Goal: Find specific page/section: Locate a particular part of the current website

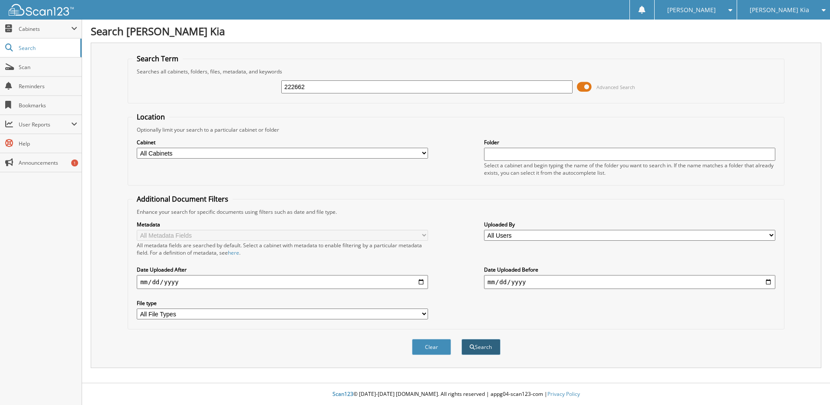
type input "222662"
click at [470, 348] on span "submit" at bounding box center [472, 346] width 5 height 5
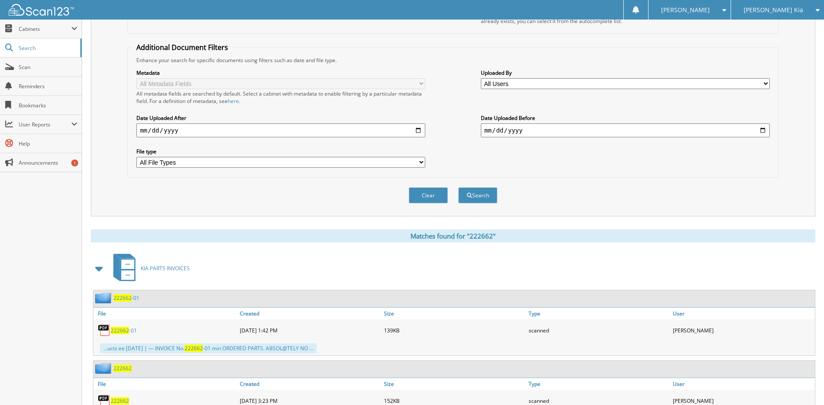
scroll to position [304, 0]
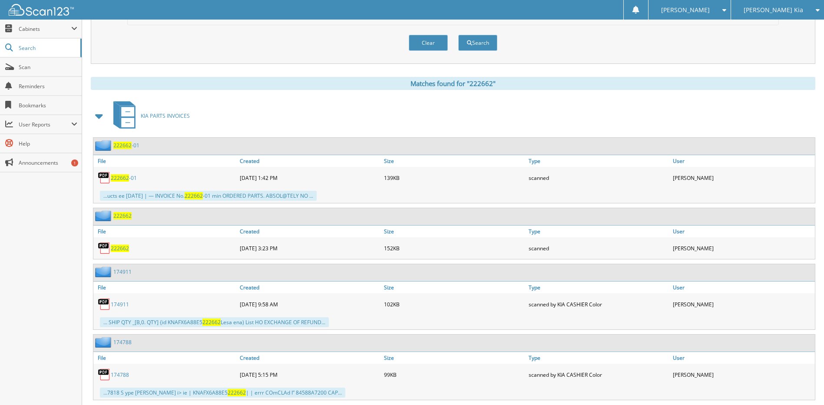
click at [127, 250] on span "222662" at bounding box center [120, 247] width 18 height 7
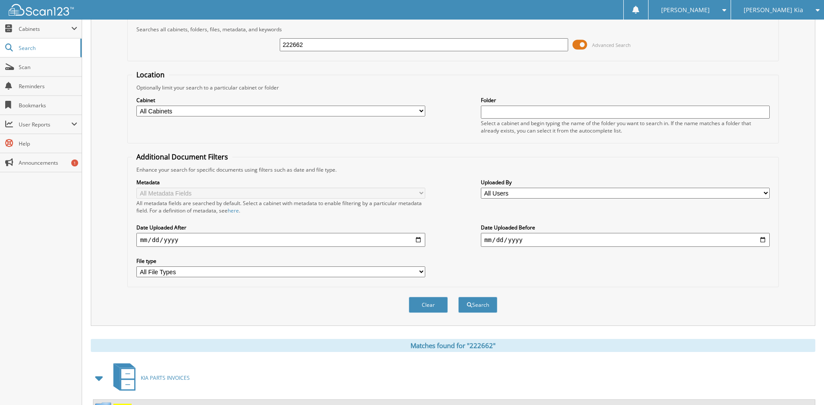
scroll to position [0, 0]
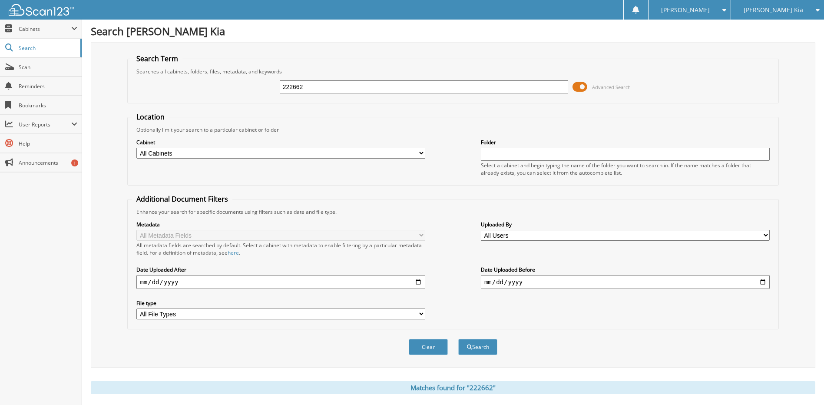
drag, startPoint x: 321, startPoint y: 86, endPoint x: 265, endPoint y: 89, distance: 56.6
click at [265, 89] on div "222662 Advanced Search" at bounding box center [452, 86] width 641 height 23
click at [290, 87] on input "13127cm" at bounding box center [424, 86] width 289 height 13
type input "139127cm"
click at [458, 339] on button "Search" at bounding box center [477, 347] width 39 height 16
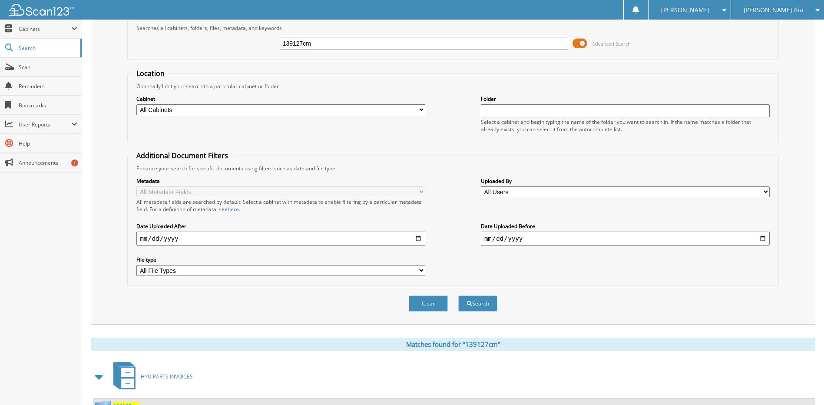
scroll to position [129, 0]
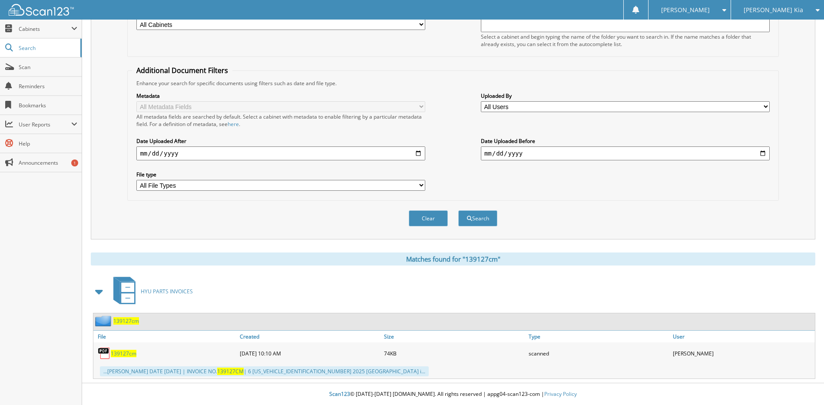
click at [122, 353] on span "139127cm" at bounding box center [124, 353] width 26 height 7
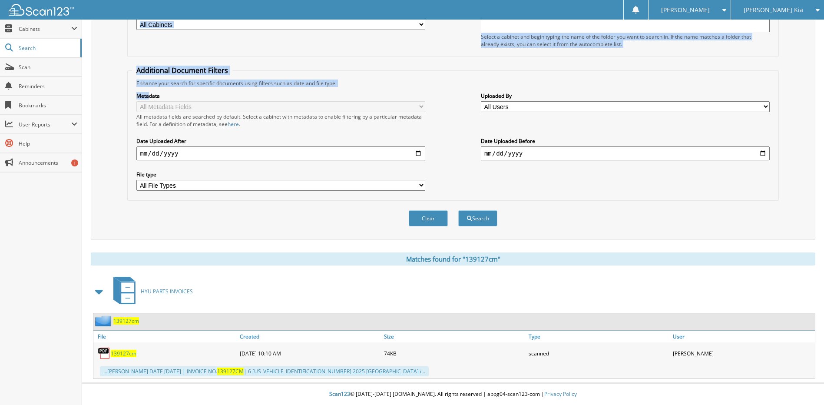
click at [306, 4] on body "Eranicker R. Settings Logout Ed Voyles Kia Ed Voyles Chrysler Jeep Inc Close Se…" at bounding box center [412, 137] width 824 height 533
